Goal: Register for event/course

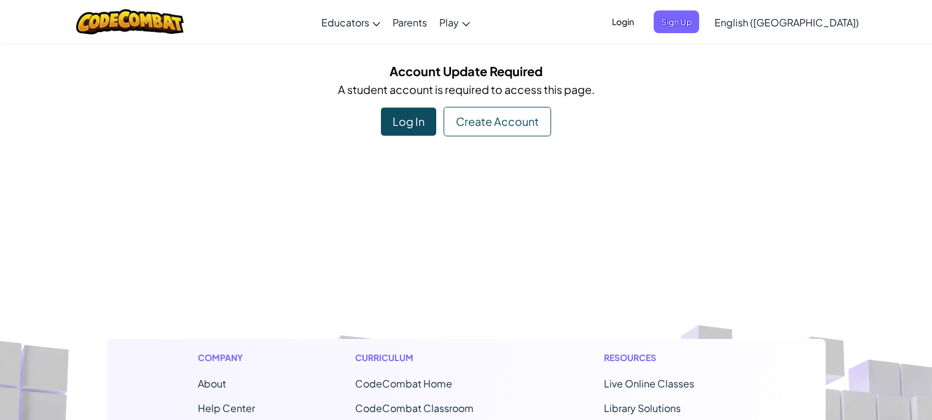
click at [410, 120] on div "Log In" at bounding box center [408, 121] width 55 height 28
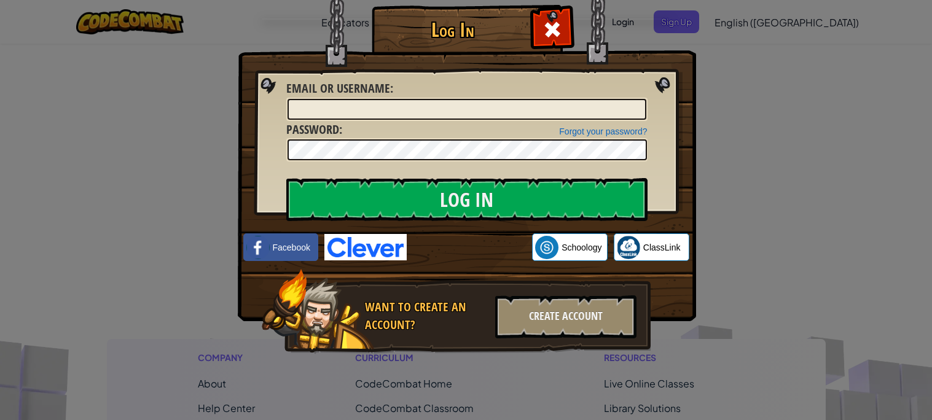
click at [709, 49] on div "Log In Unknown Error Email or Username : Forgot your password? Password : Log I…" at bounding box center [466, 210] width 932 height 420
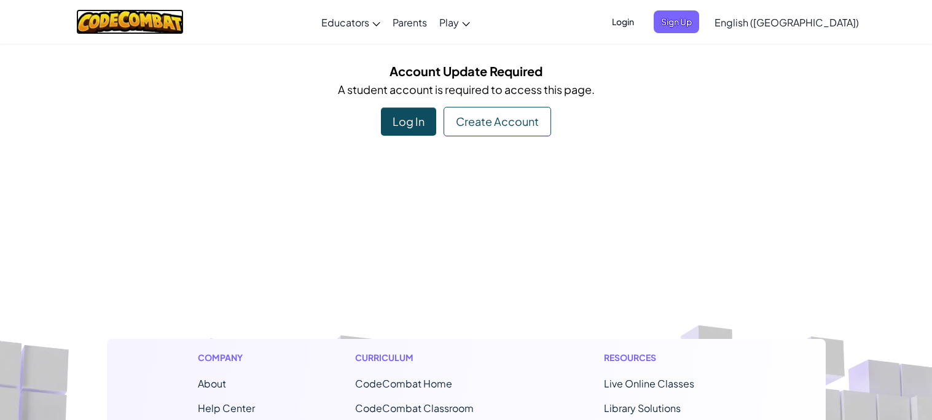
click at [166, 26] on img at bounding box center [129, 21] width 107 height 25
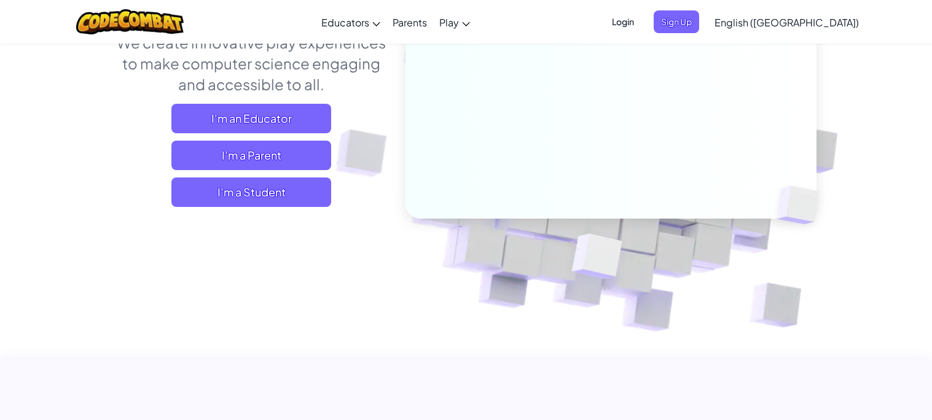
scroll to position [182, 0]
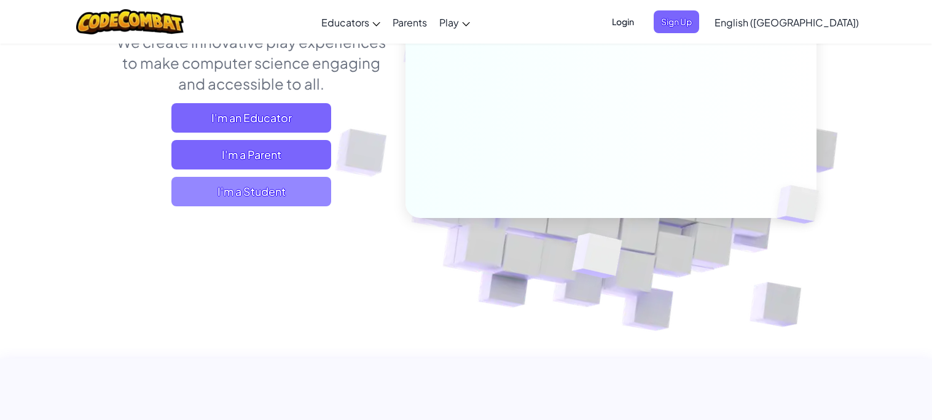
click at [305, 200] on span "I'm a Student" at bounding box center [251, 191] width 160 height 29
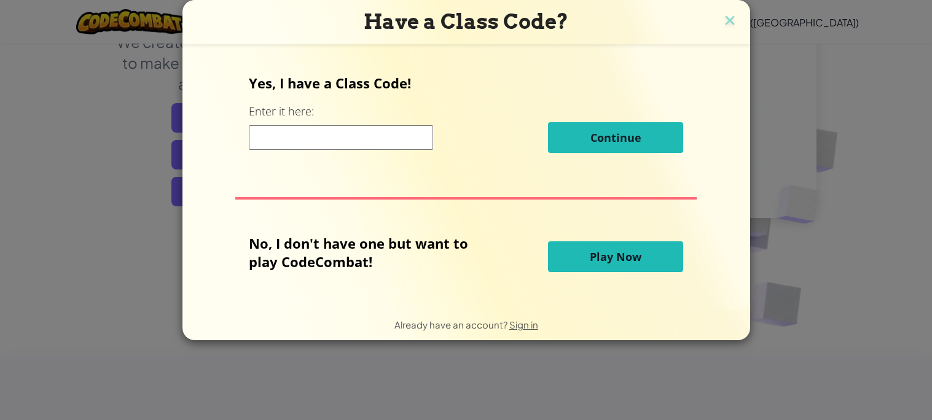
click at [381, 144] on input at bounding box center [341, 137] width 184 height 25
click at [585, 248] on button "Play Now" at bounding box center [615, 256] width 135 height 31
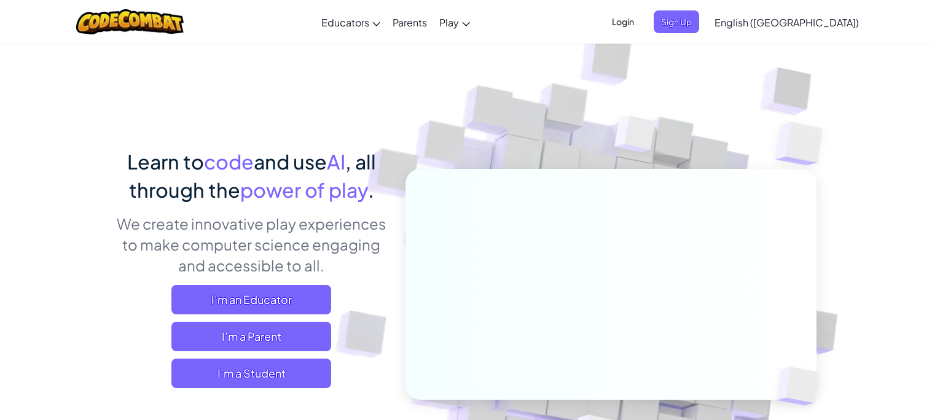
scroll to position [125, 0]
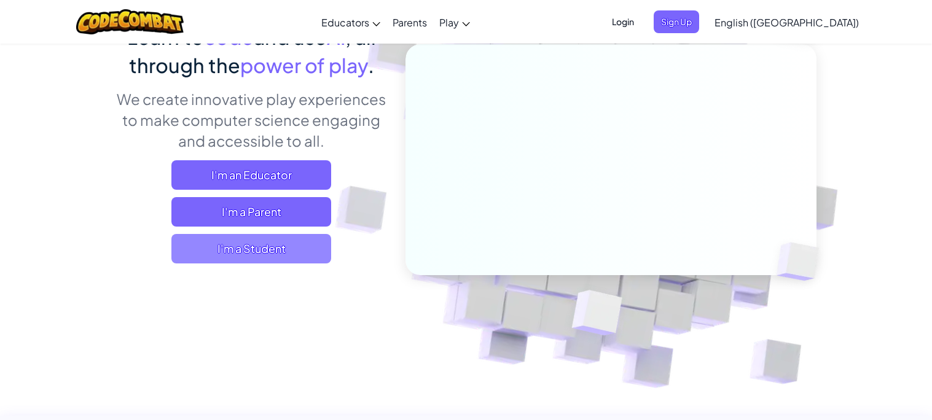
click at [263, 239] on span "I'm a Student" at bounding box center [251, 248] width 160 height 29
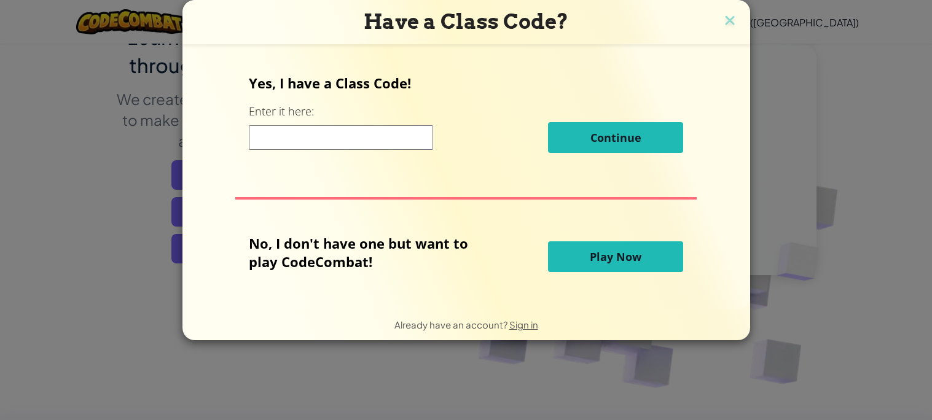
click at [307, 140] on input at bounding box center [341, 137] width 184 height 25
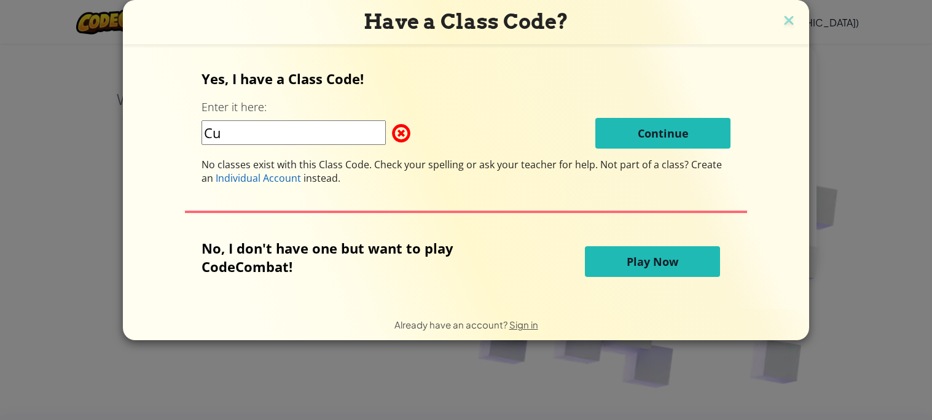
type input "C"
type input "CupPullShirt"
click at [782, 22] on img at bounding box center [789, 21] width 16 height 18
